Goal: Task Accomplishment & Management: Manage account settings

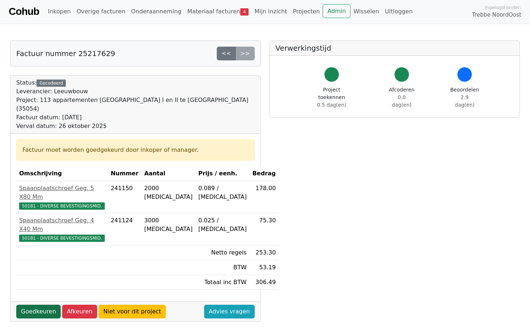
click at [42, 304] on link "Goedkeuren" at bounding box center [38, 311] width 44 height 14
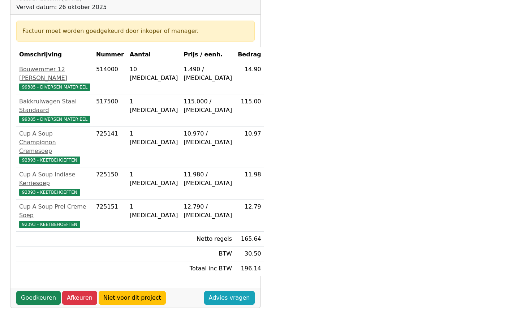
scroll to position [144, 0]
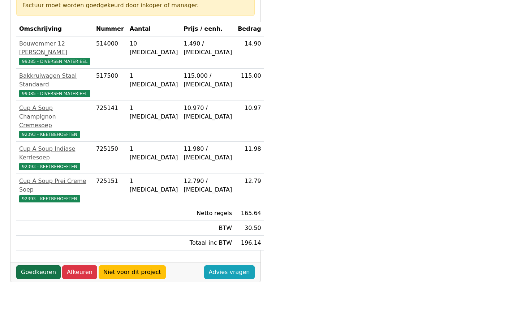
drag, startPoint x: 47, startPoint y: 213, endPoint x: 46, endPoint y: 218, distance: 4.3
click at [47, 265] on link "Goedkeuren" at bounding box center [38, 272] width 44 height 14
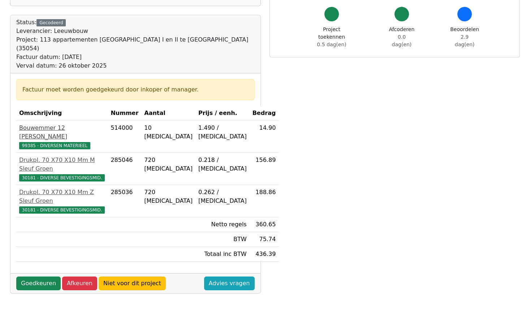
scroll to position [72, 0]
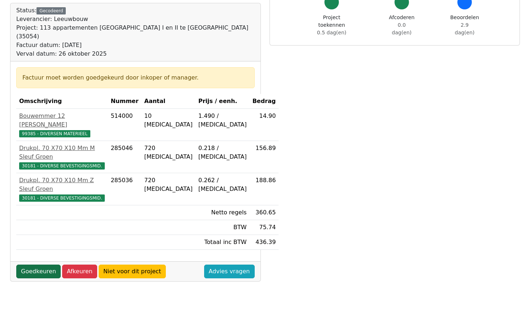
click at [33, 264] on link "Goedkeuren" at bounding box center [38, 271] width 44 height 14
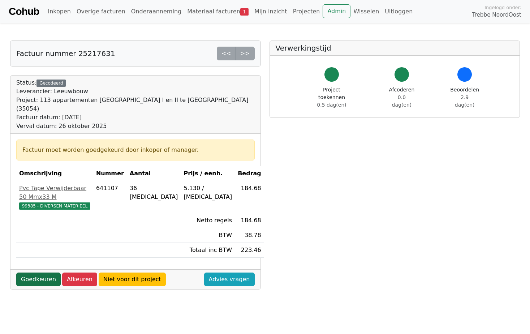
click at [38, 272] on link "Goedkeuren" at bounding box center [38, 279] width 44 height 14
